Goal: Task Accomplishment & Management: Complete application form

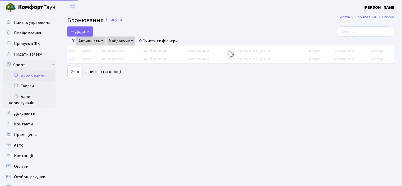
select select "25"
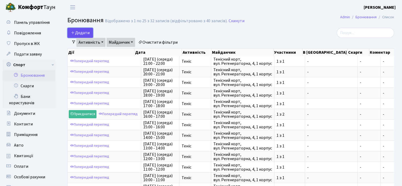
click at [78, 35] on button "Додати" at bounding box center [80, 33] width 26 height 10
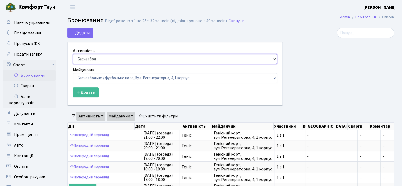
click at [82, 58] on select "Баскетбол Волейбол Йога Катання на роликах Настільний теніс Теніс Футбол Фітнес" at bounding box center [175, 59] width 204 height 10
select select "1"
click at [73, 54] on select "Баскетбол Волейбол Йога Катання на роликах Настільний теніс Теніс Футбол Фітнес" at bounding box center [175, 59] width 204 height 10
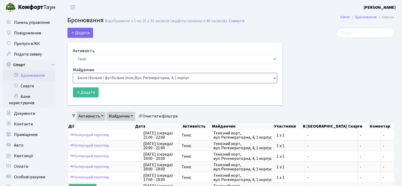
click at [85, 77] on select "Баскетбольне / футбольне поле, Вул. Регенераторна, 4, 1 корпус Баскетбольне пол…" at bounding box center [175, 78] width 204 height 10
select select "1"
click at [73, 73] on select "Баскетбольне / футбольне поле, Вул. Регенераторна, 4, 1 корпус Баскетбольне пол…" at bounding box center [175, 78] width 204 height 10
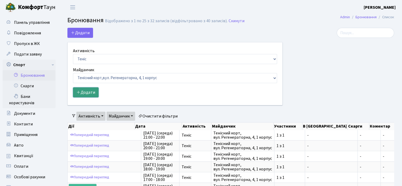
click at [87, 89] on button "Додати" at bounding box center [86, 92] width 26 height 10
